Goal: Information Seeking & Learning: Learn about a topic

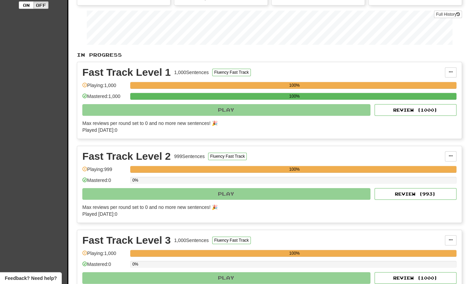
scroll to position [142, 0]
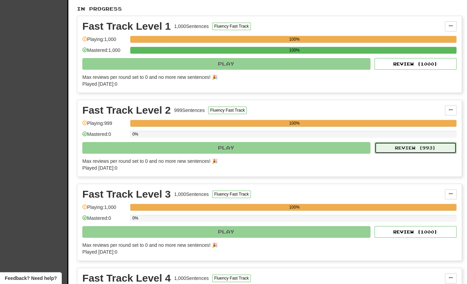
click at [404, 149] on button "Review ( 993 )" at bounding box center [416, 148] width 82 height 12
select select "**"
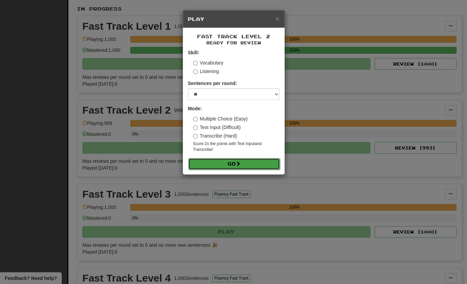
click at [218, 161] on button "Go" at bounding box center [234, 164] width 92 height 12
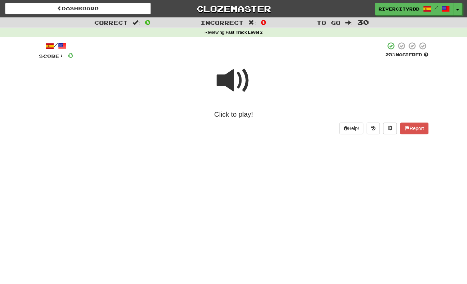
click at [238, 85] on span at bounding box center [234, 81] width 34 height 34
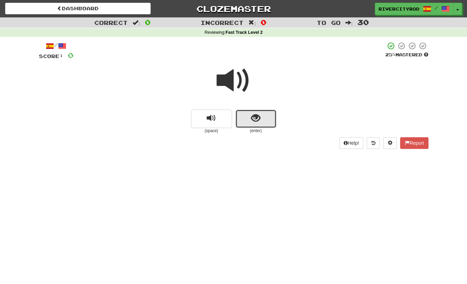
click at [262, 117] on button "show sentence" at bounding box center [255, 119] width 41 height 18
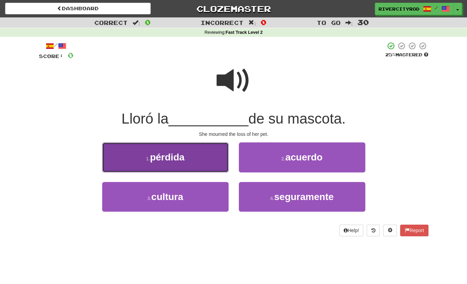
click at [198, 157] on button "1 . pérdida" at bounding box center [165, 158] width 126 height 30
